Goal: Information Seeking & Learning: Learn about a topic

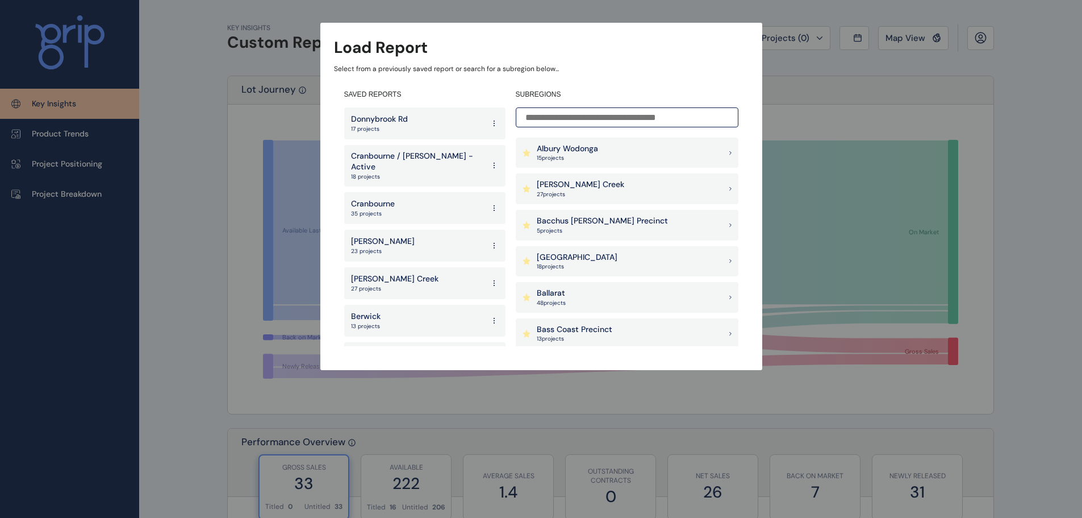
drag, startPoint x: 529, startPoint y: 63, endPoint x: 507, endPoint y: 73, distance: 24.2
click at [529, 62] on div "Load Report Select from a previously saved report or search for a subregion bel…" at bounding box center [541, 196] width 442 height 347
click at [572, 152] on p "Albury Wodonga" at bounding box center [567, 148] width 61 height 11
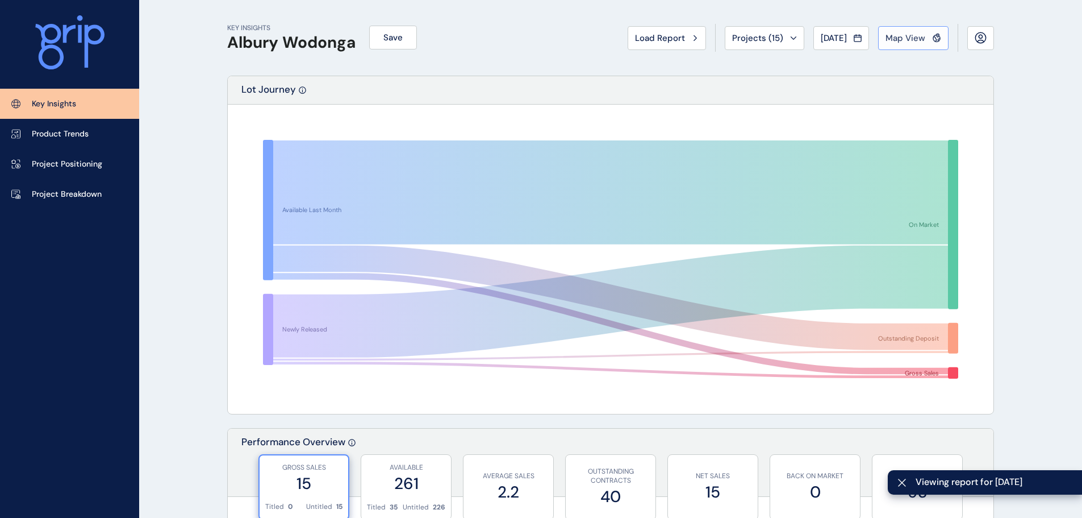
click at [912, 35] on span "Map View" at bounding box center [906, 37] width 40 height 11
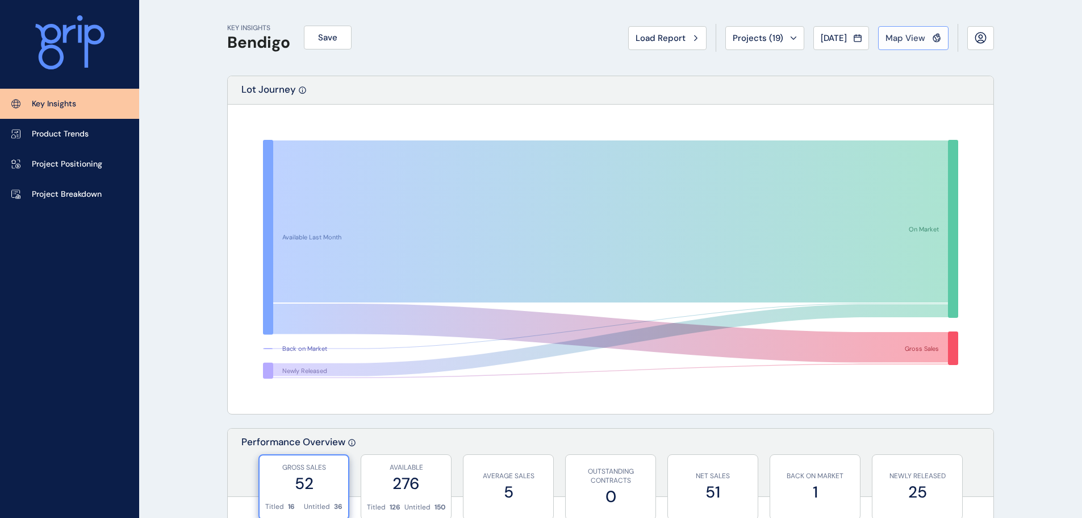
click at [917, 32] on span "Map View" at bounding box center [906, 37] width 40 height 11
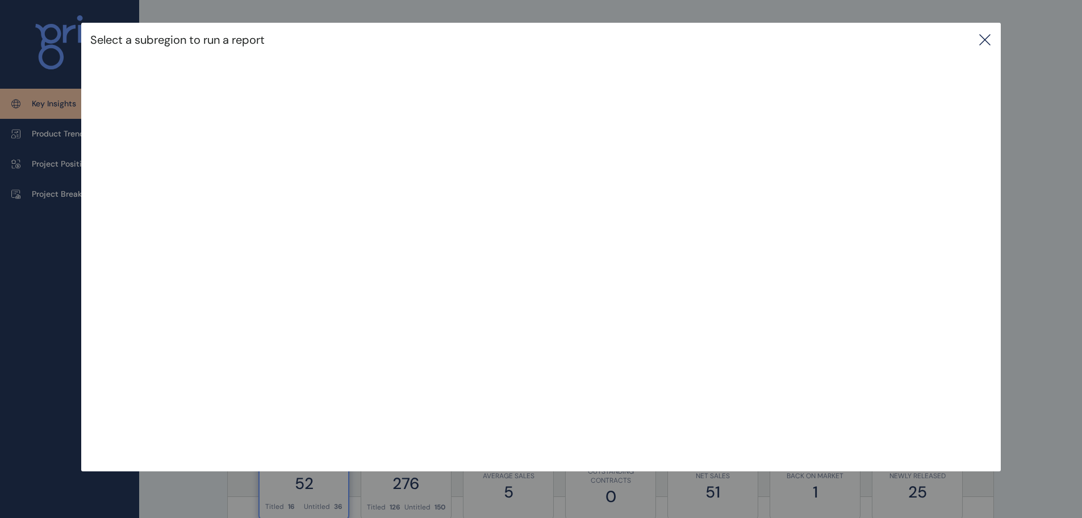
click at [1000, 38] on div "Select a subregion to run a report" at bounding box center [541, 40] width 920 height 34
click at [984, 38] on icon at bounding box center [985, 40] width 14 height 14
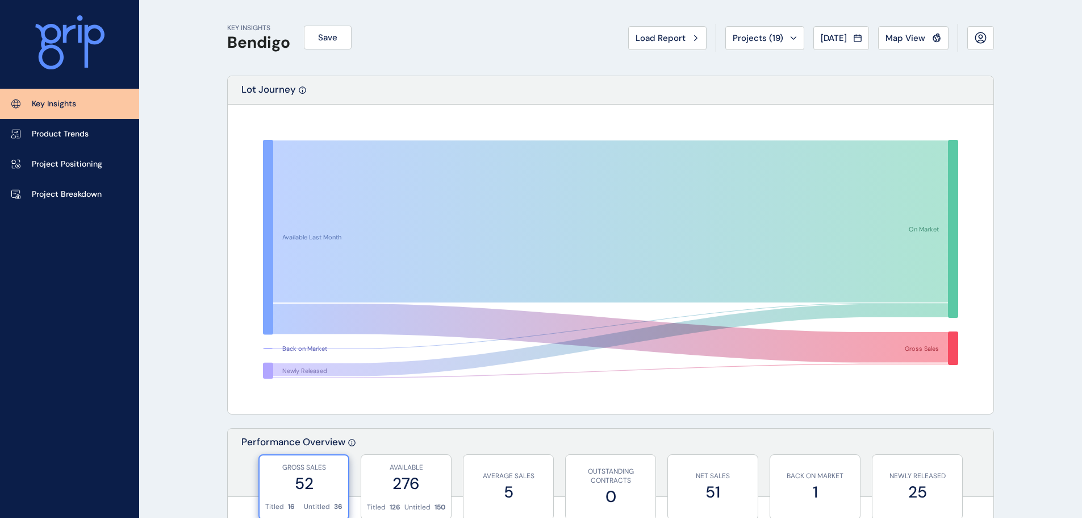
click at [240, 187] on div "Available Last Month Back on Market Newly Released On Market Gross Sales" at bounding box center [611, 259] width 766 height 309
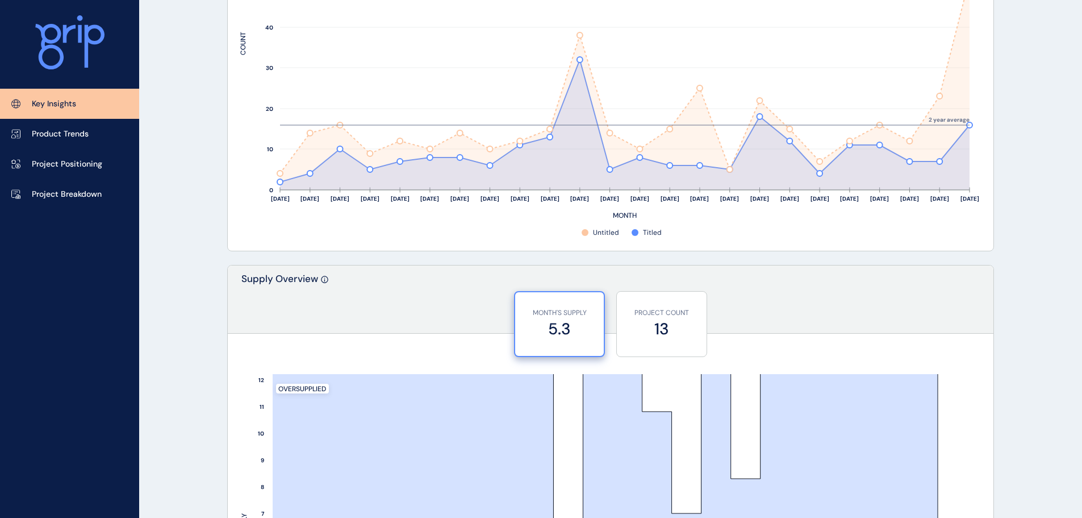
scroll to position [341, 0]
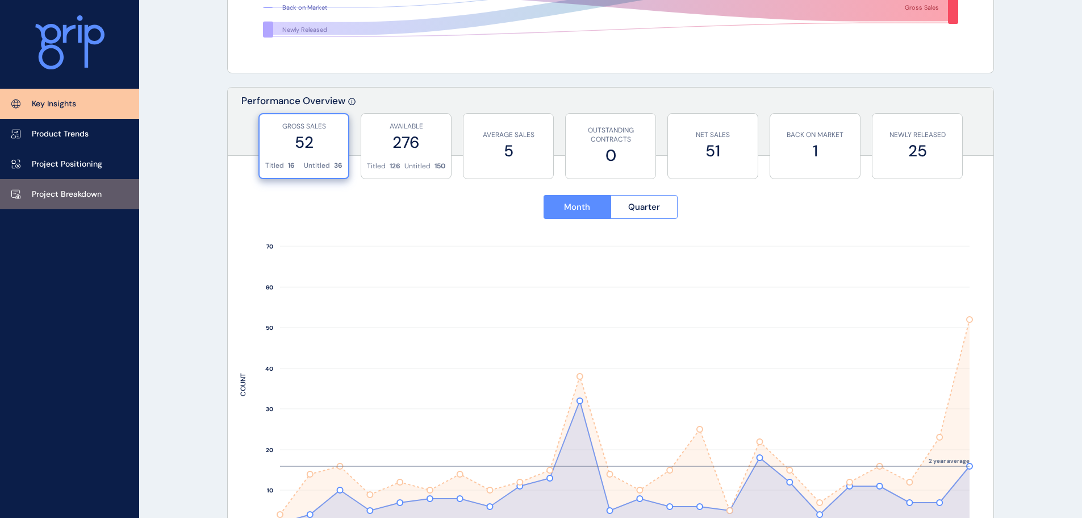
click at [85, 189] on p "Project Breakdown" at bounding box center [67, 194] width 70 height 11
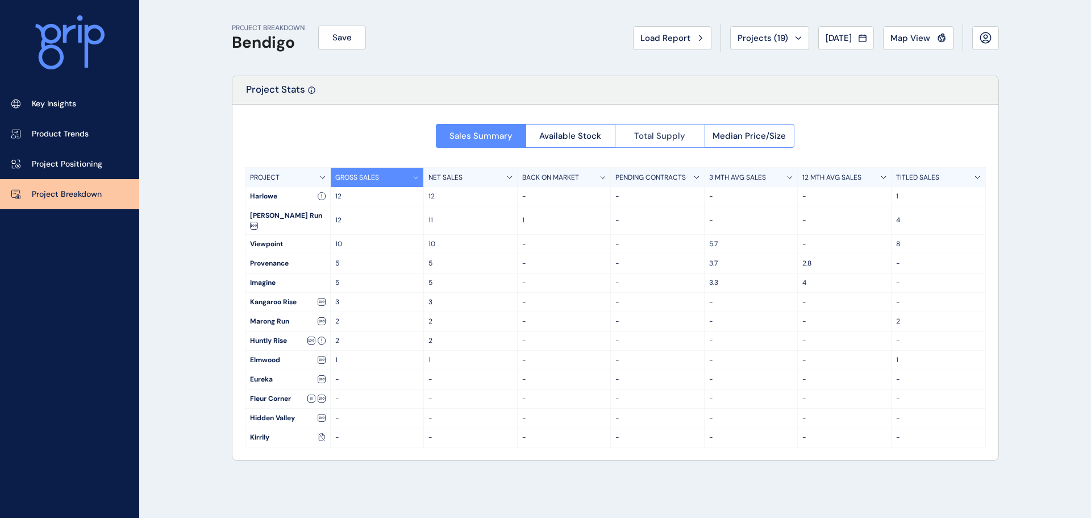
click at [657, 137] on span "Total Supply" at bounding box center [659, 135] width 51 height 11
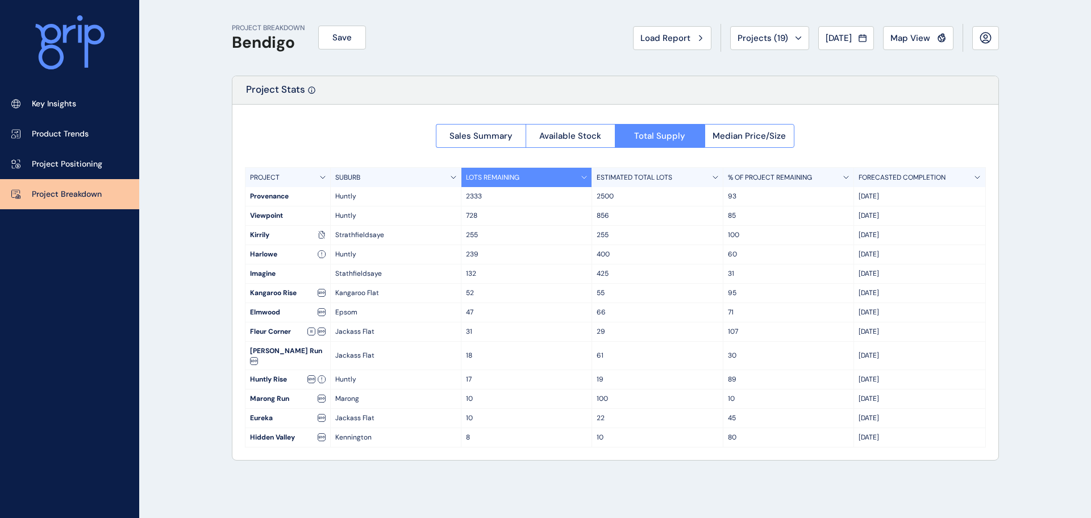
click at [228, 124] on div "PROJECT BREAKDOWN Bendigo Save Load Report Projects ( 19 ) [DATE] 2025 < > Jan …" at bounding box center [615, 259] width 795 height 518
click at [193, 189] on div "PROJECT BREAKDOWN Bendigo Save Load Report Projects ( 19 ) [DATE] 2025 < > Jan …" at bounding box center [545, 259] width 1091 height 518
